Goal: Task Accomplishment & Management: Manage account settings

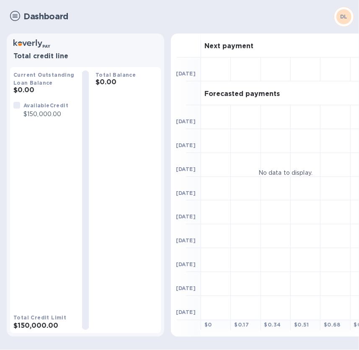
click at [14, 14] on img at bounding box center [15, 16] width 10 height 10
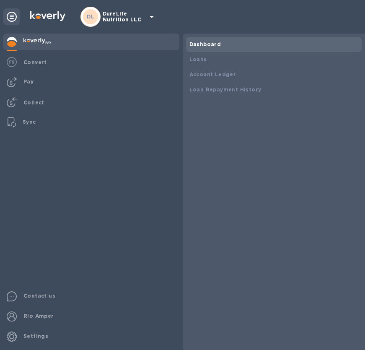
click at [95, 19] on div "DL" at bounding box center [90, 16] width 15 height 15
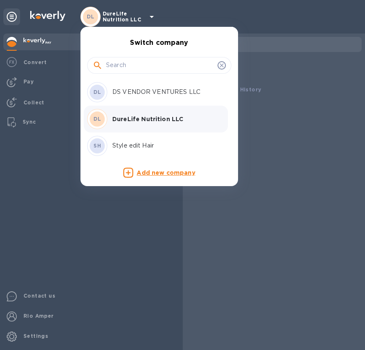
click at [117, 93] on p "DS VENDOR VENTURES LLC" at bounding box center [164, 91] width 105 height 9
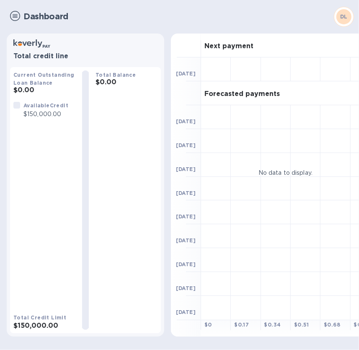
click at [15, 16] on img at bounding box center [15, 16] width 10 height 10
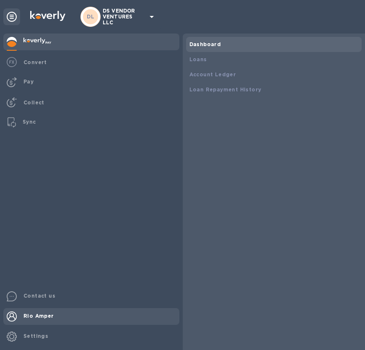
click at [46, 314] on b "Rio Amper" at bounding box center [38, 315] width 31 height 6
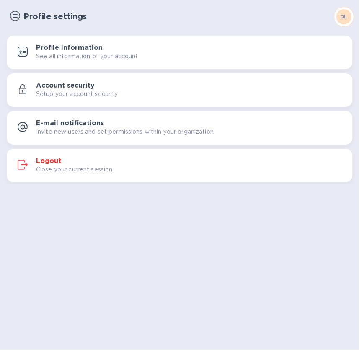
click at [80, 154] on button "Logout Close your current session." at bounding box center [179, 165] width 345 height 33
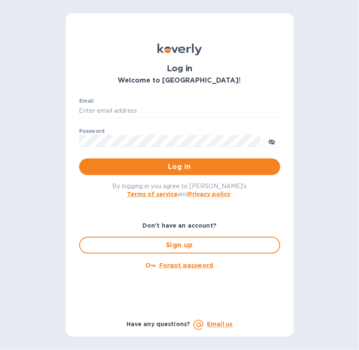
type input "[EMAIL_ADDRESS][DOMAIN_NAME]"
